Goal: Information Seeking & Learning: Learn about a topic

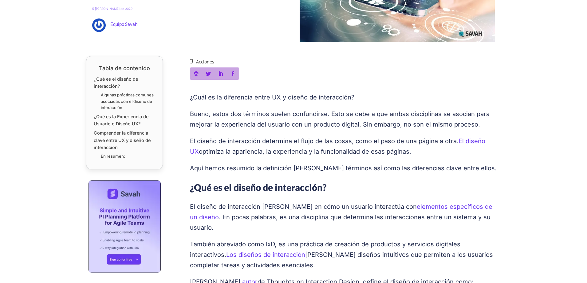
scroll to position [154, 0]
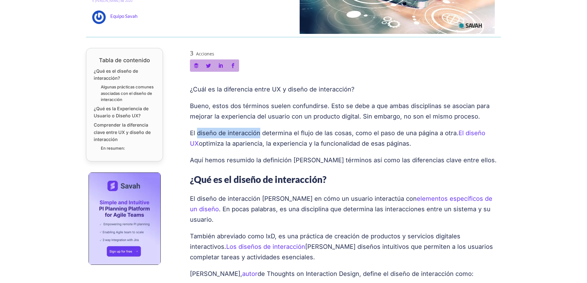
drag, startPoint x: 198, startPoint y: 133, endPoint x: 260, endPoint y: 129, distance: 62.0
click at [260, 129] on font "El diseño de interacción determina el flujo de las cosas, como el paso de una p…" at bounding box center [324, 132] width 269 height 7
copy font "diseño de interacción"
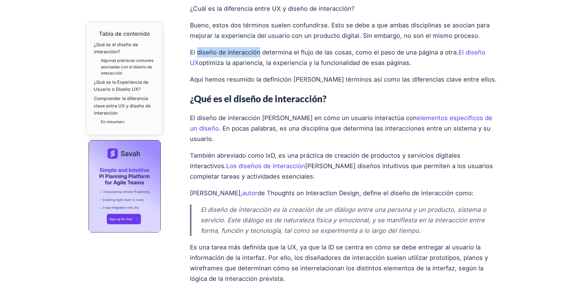
scroll to position [338, 0]
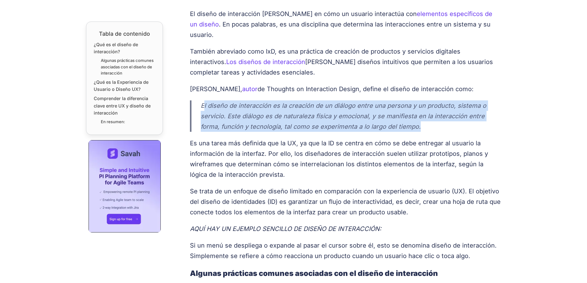
drag, startPoint x: 203, startPoint y: 94, endPoint x: 426, endPoint y: 115, distance: 224.0
click at [426, 115] on p "El diseño de interacción es la creación de un diálogo entre una persona y un pr…" at bounding box center [345, 115] width 289 height 31
click at [205, 102] on font "El diseño de interacción es la creación de un diálogo entre una persona y un pr…" at bounding box center [344, 116] width 286 height 28
drag, startPoint x: 201, startPoint y: 92, endPoint x: 421, endPoint y: 117, distance: 221.3
click at [421, 117] on p "El diseño de interacción es la creación de un diálogo entre una persona y un pr…" at bounding box center [345, 115] width 289 height 31
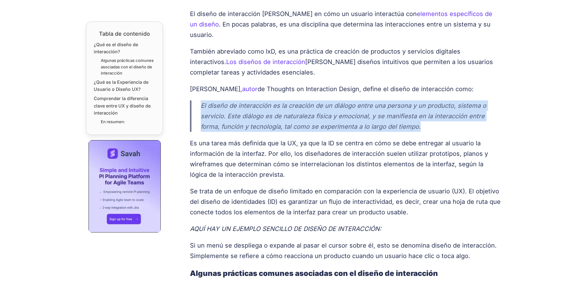
copy font "El diseño de interacción es la creación de un diálogo entre una persona y un pr…"
click at [209, 100] on p "El diseño de interacción es la creación de un diálogo entre una persona y un pr…" at bounding box center [345, 115] width 289 height 31
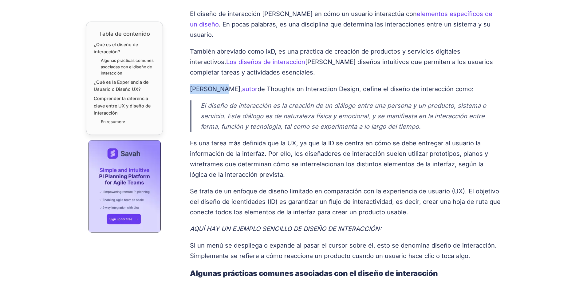
drag, startPoint x: 191, startPoint y: 81, endPoint x: 221, endPoint y: 80, distance: 30.8
click at [221, 85] on font "[PERSON_NAME]," at bounding box center [216, 88] width 52 height 7
copy font "[PERSON_NAME]"
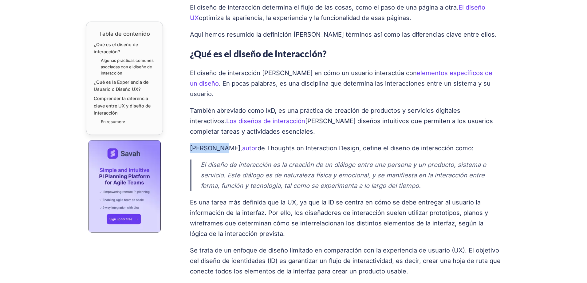
scroll to position [277, 0]
